Goal: Transaction & Acquisition: Purchase product/service

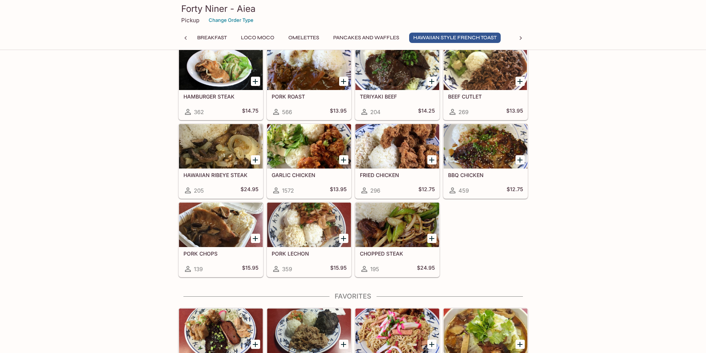
scroll to position [1261, 0]
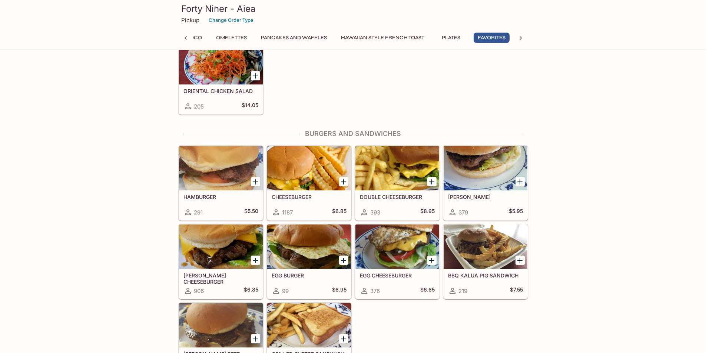
click at [402, 162] on div at bounding box center [398, 168] width 84 height 44
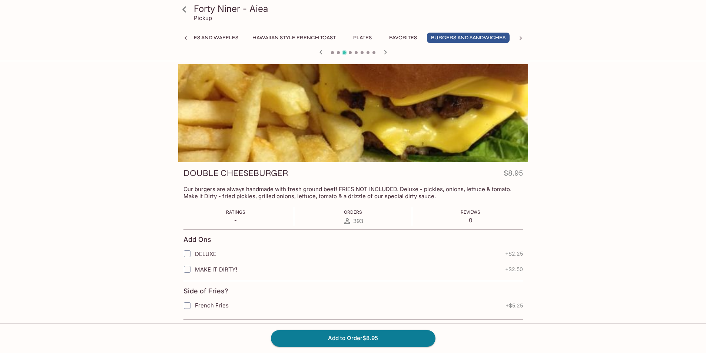
scroll to position [0, 259]
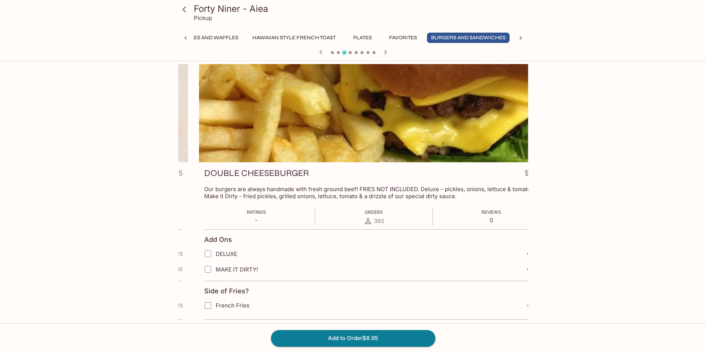
click at [358, 191] on p "Our burgers are always handmade with fresh ground beef! FRIES NOT INCLUDED. Del…" at bounding box center [374, 193] width 340 height 14
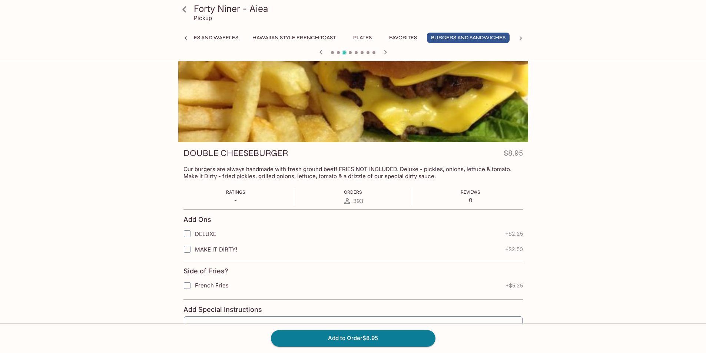
scroll to position [0, 0]
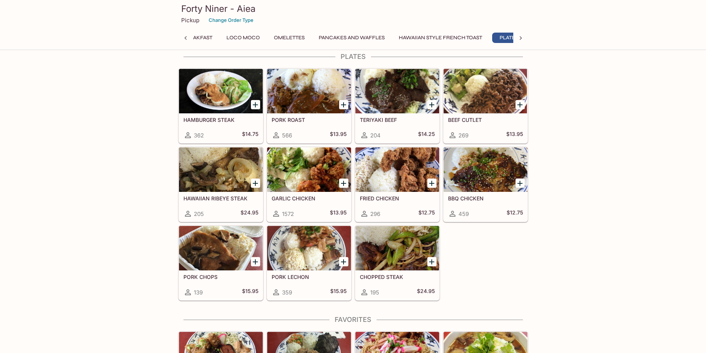
scroll to position [0, 128]
click at [433, 185] on icon "Add FRIED CHICKEN" at bounding box center [432, 183] width 9 height 9
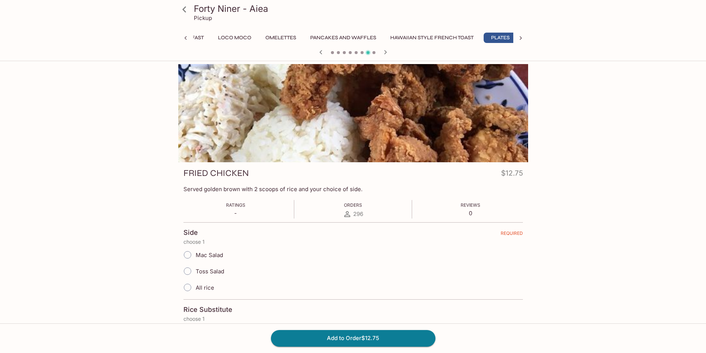
scroll to position [0, 128]
click at [375, 342] on button "Add to Order $12.75" at bounding box center [353, 338] width 165 height 16
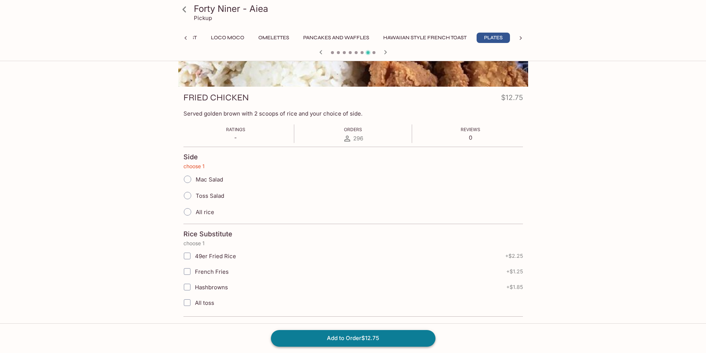
scroll to position [81, 0]
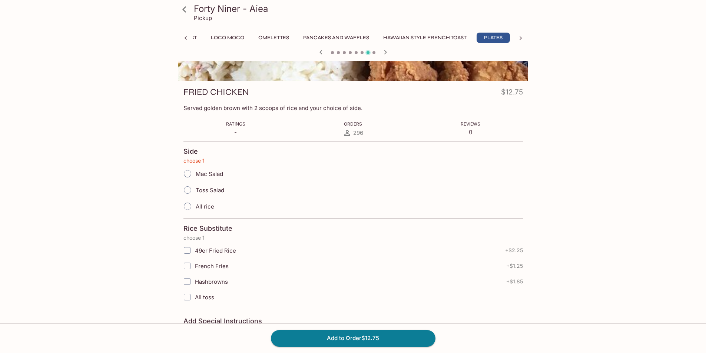
click at [192, 176] on input "Mac Salad" at bounding box center [188, 174] width 16 height 16
radio input "true"
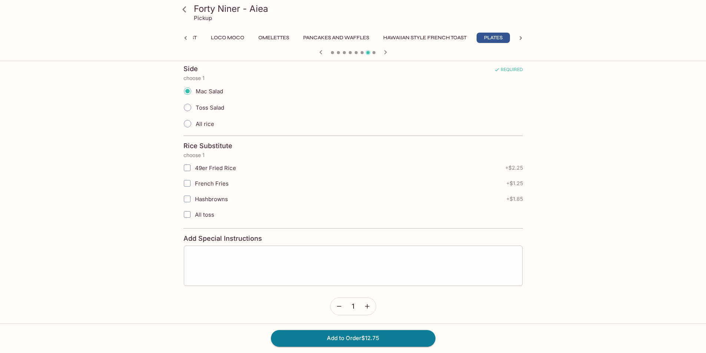
scroll to position [166, 0]
click at [357, 343] on button "Add to Order $12.75" at bounding box center [353, 338] width 165 height 16
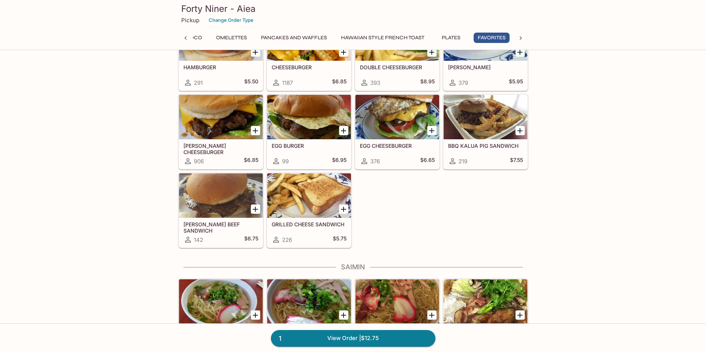
scroll to position [0, 189]
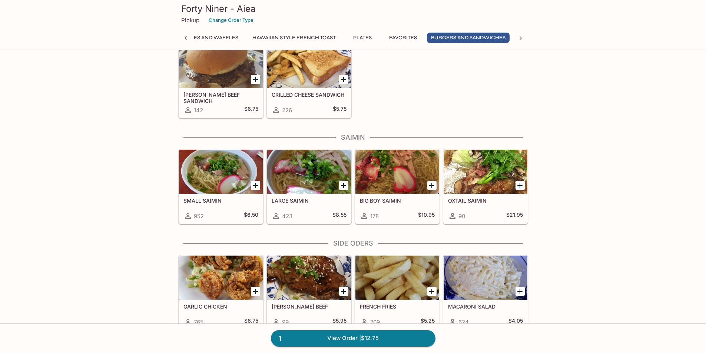
click at [254, 184] on icon "Add SMALL SAIMIN" at bounding box center [255, 185] width 9 height 9
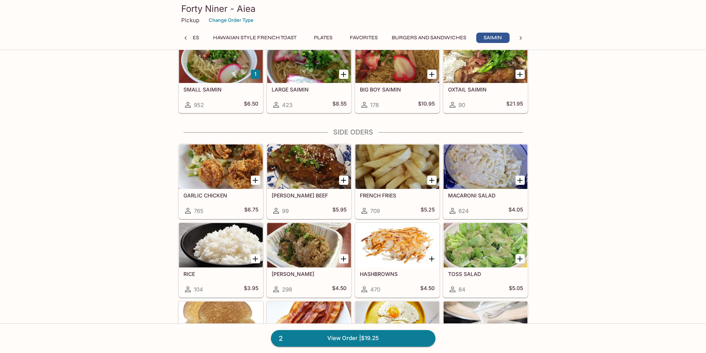
click at [432, 178] on icon "Add FRENCH FRIES" at bounding box center [431, 180] width 5 height 5
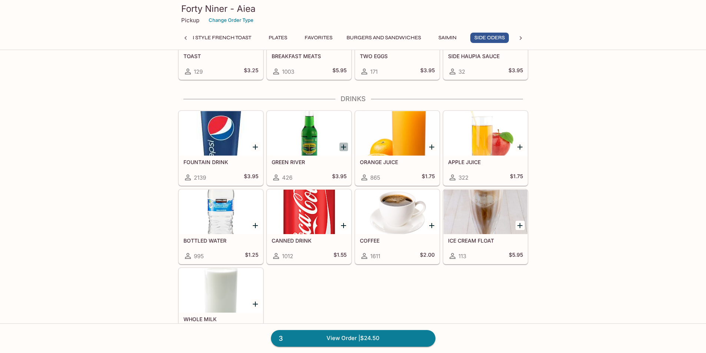
click at [343, 147] on icon "Add GREEN RIVER" at bounding box center [343, 147] width 5 height 5
click at [344, 149] on button "1" at bounding box center [343, 146] width 9 height 9
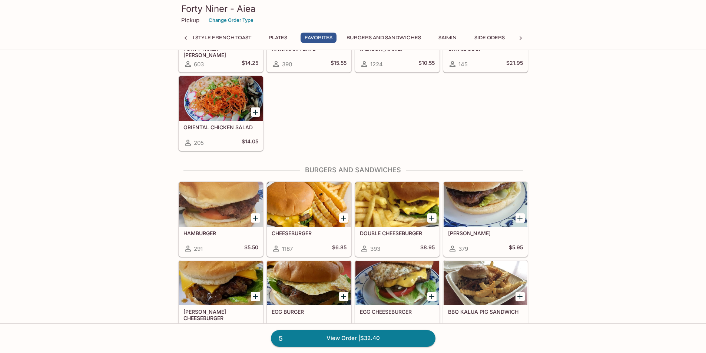
scroll to position [1557, 0]
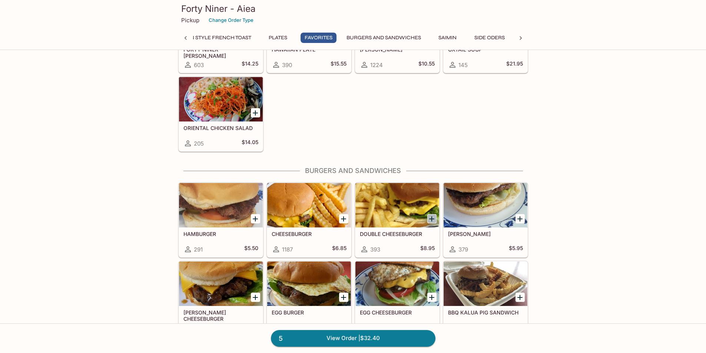
click at [430, 220] on icon "Add DOUBLE CHEESEBURGER" at bounding box center [432, 219] width 9 height 9
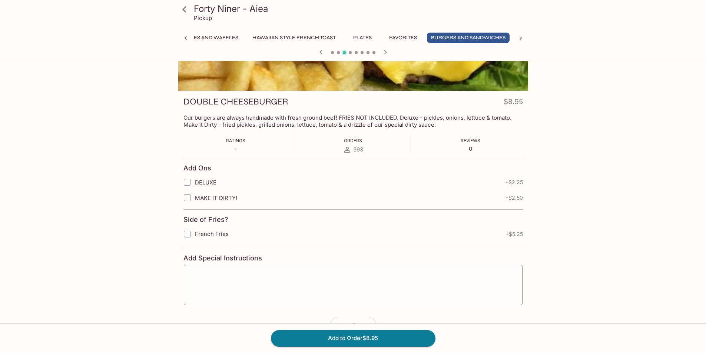
scroll to position [93, 0]
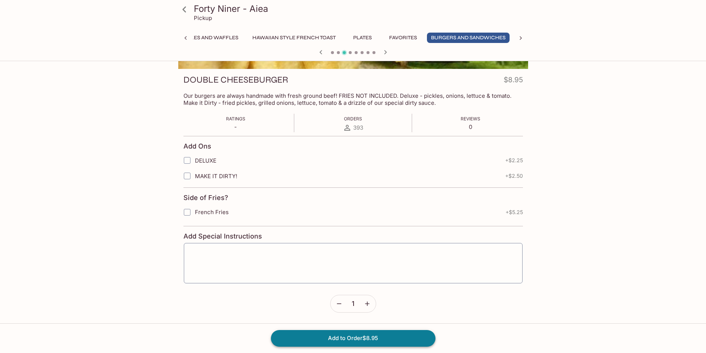
click at [385, 338] on button "Add to Order $8.95" at bounding box center [353, 338] width 165 height 16
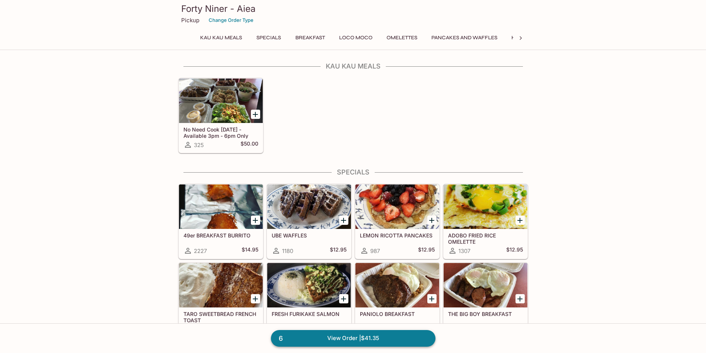
click at [370, 337] on link "6 View Order | $41.35" at bounding box center [353, 338] width 165 height 16
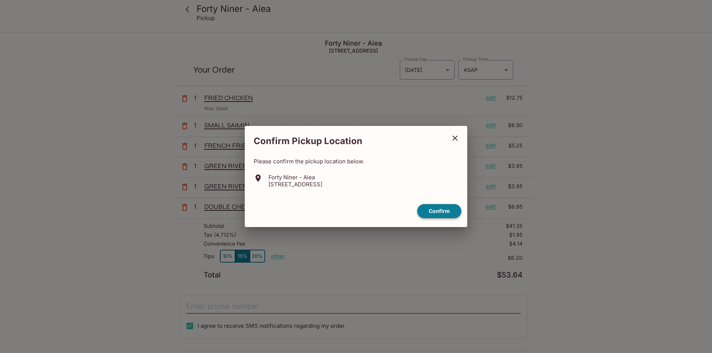
click at [435, 214] on button "Confirm" at bounding box center [439, 211] width 44 height 14
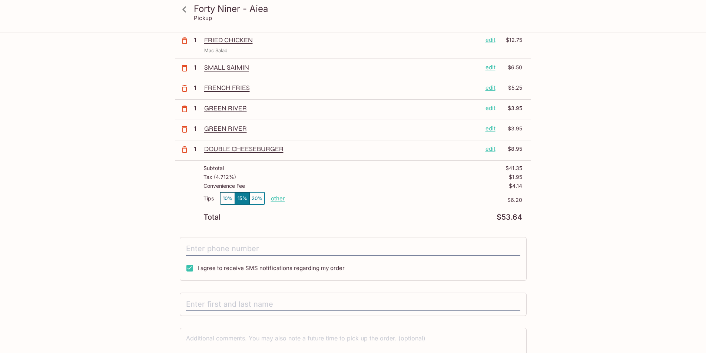
scroll to position [74, 0]
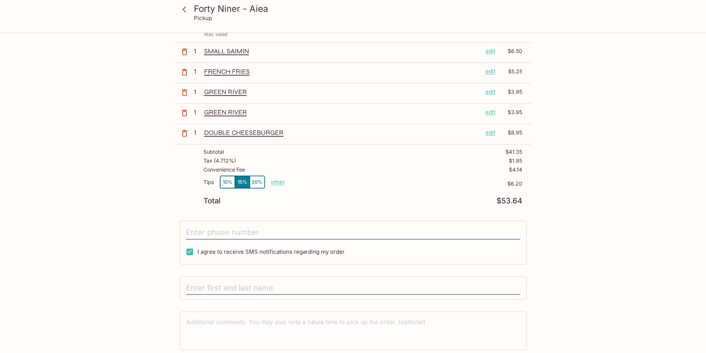
click at [221, 184] on button "10%" at bounding box center [227, 182] width 15 height 12
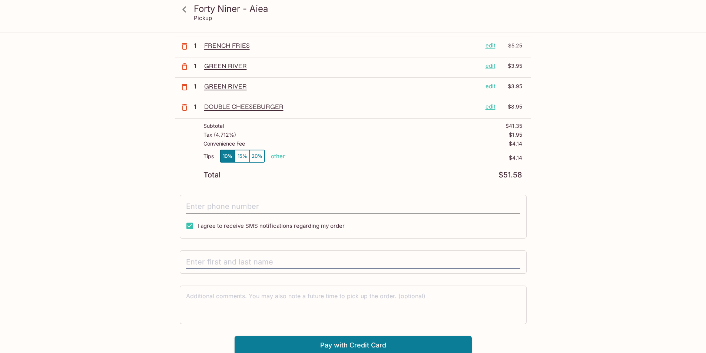
scroll to position [102, 0]
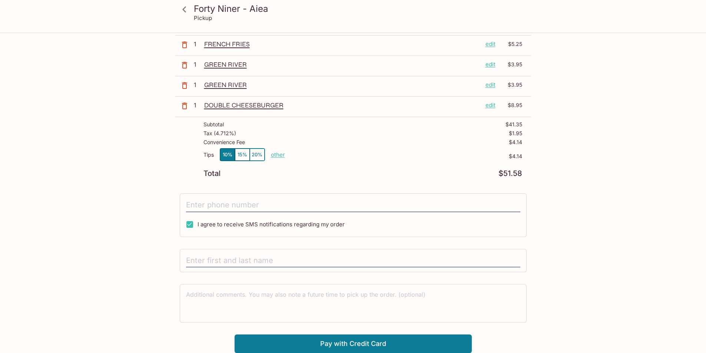
click at [271, 149] on div "Tips 10% 15% 20% other" at bounding box center [245, 156] width 82 height 16
drag, startPoint x: 509, startPoint y: 143, endPoint x: 524, endPoint y: 143, distance: 14.5
click at [524, 143] on div "Subtotal $41.35 Tax ( 4.712% ) $1.95 Convenience Fee $4.14 Tips 10% 15% 20% oth…" at bounding box center [353, 149] width 356 height 65
drag, startPoint x: 499, startPoint y: 174, endPoint x: 524, endPoint y: 175, distance: 25.3
click at [524, 175] on div "Subtotal $41.35 Tax ( 4.712% ) $1.95 Convenience Fee $4.14 Tips 10% 15% 20% oth…" at bounding box center [353, 149] width 356 height 65
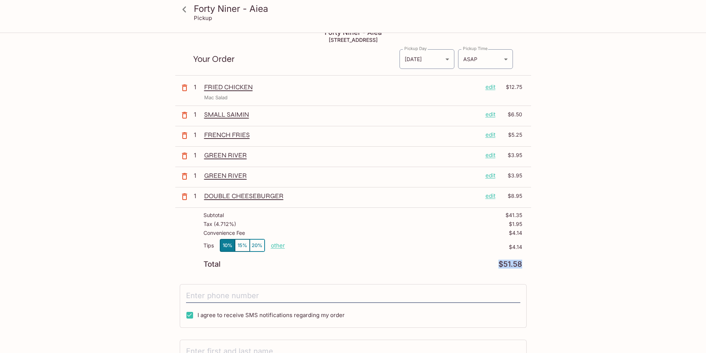
scroll to position [0, 0]
